Goal: Check status: Check status

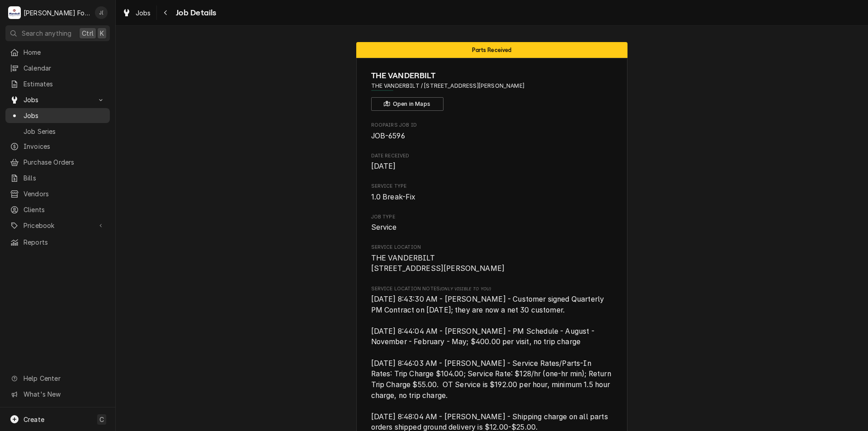
click at [39, 111] on span "Jobs" at bounding box center [65, 115] width 82 height 9
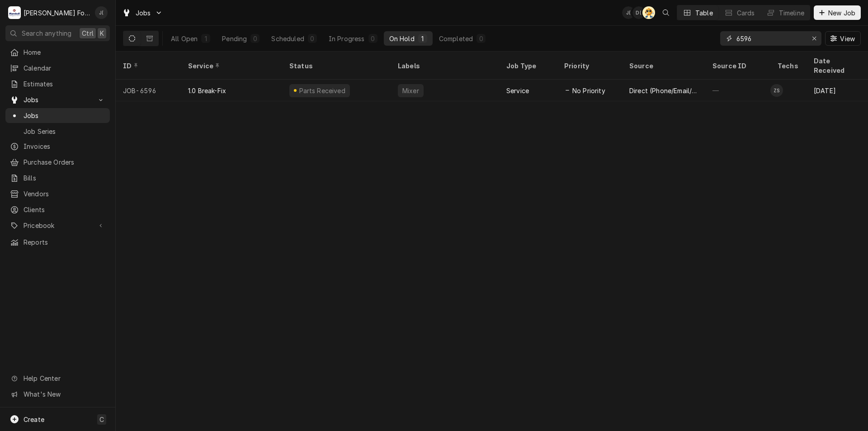
drag, startPoint x: 814, startPoint y: 38, endPoint x: 804, endPoint y: 38, distance: 10.0
click at [813, 38] on icon "Erase input" at bounding box center [814, 38] width 5 height 6
click at [803, 39] on input "Dynamic Content Wrapper" at bounding box center [778, 38] width 85 height 14
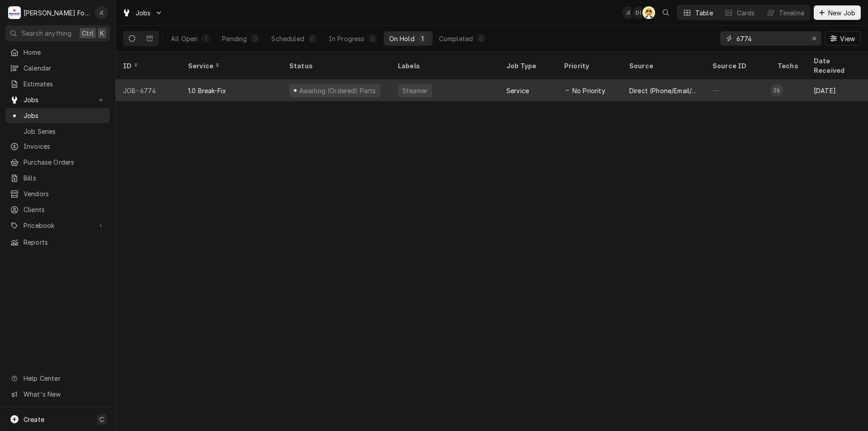
type input "6774"
click at [371, 80] on div "Awaiting (Ordered) Parts" at bounding box center [336, 91] width 108 height 22
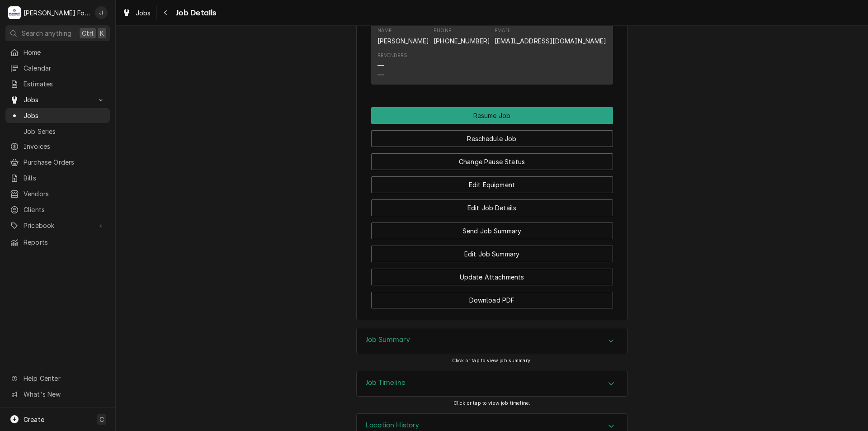
scroll to position [985, 0]
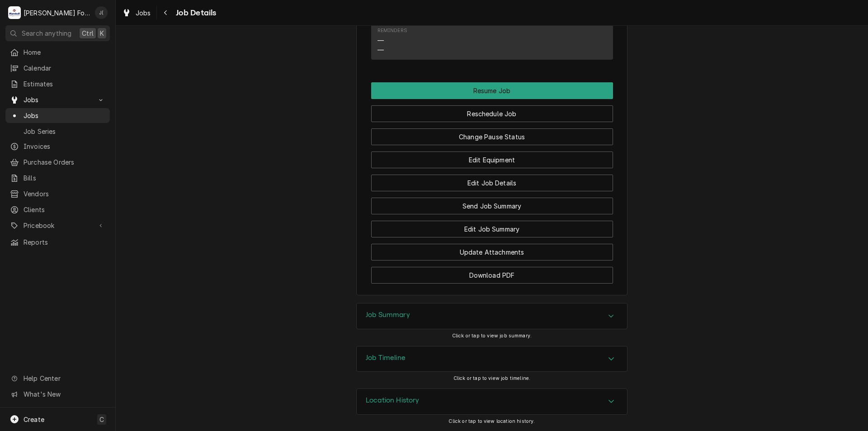
click at [398, 359] on h3 "Job Timeline" at bounding box center [386, 357] width 40 height 9
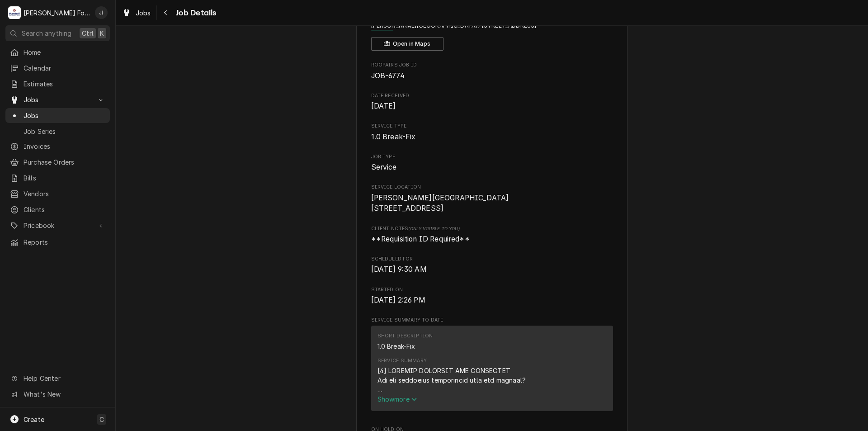
scroll to position [0, 0]
